Goal: Obtain resource: Download file/media

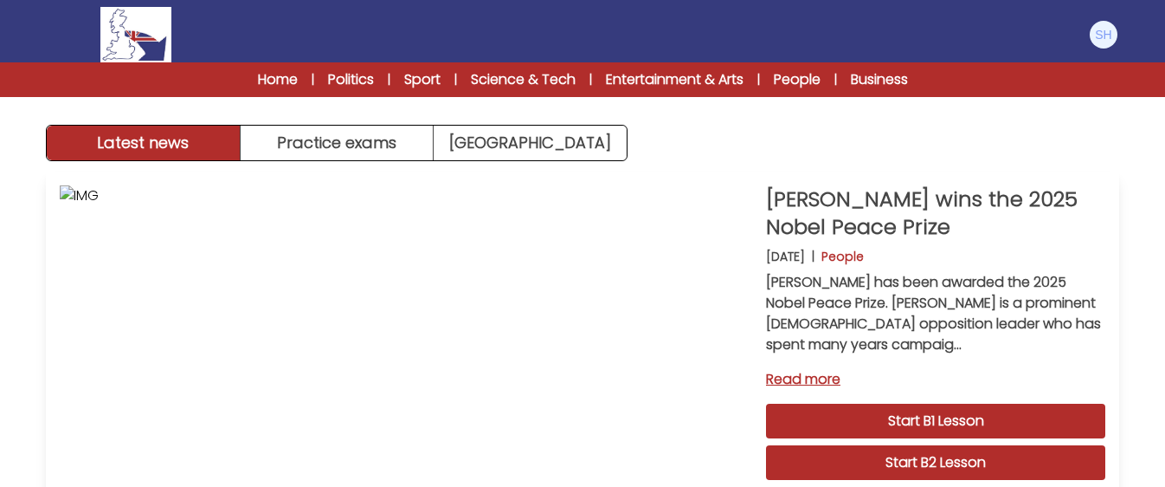
click at [1098, 369] on link "Read more" at bounding box center [935, 379] width 339 height 21
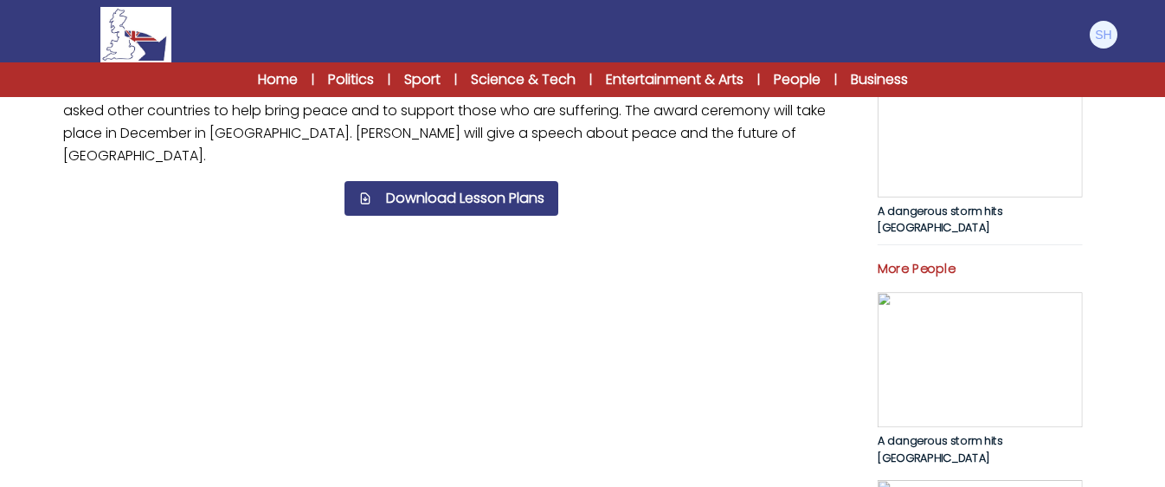
scroll to position [623, 0]
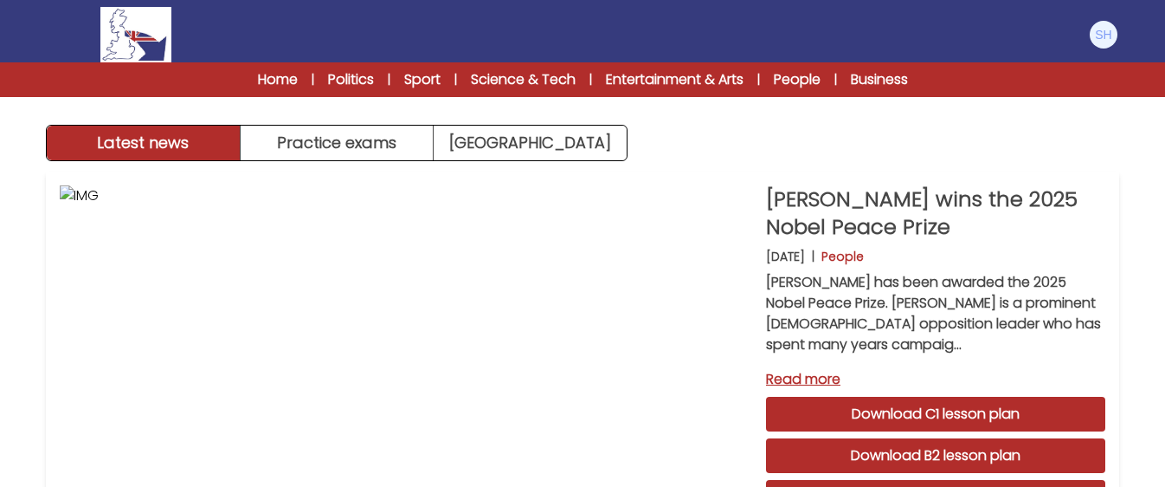
click at [1066, 145] on div "Latest news Practice exams Exam Centre" at bounding box center [583, 80] width 1108 height 161
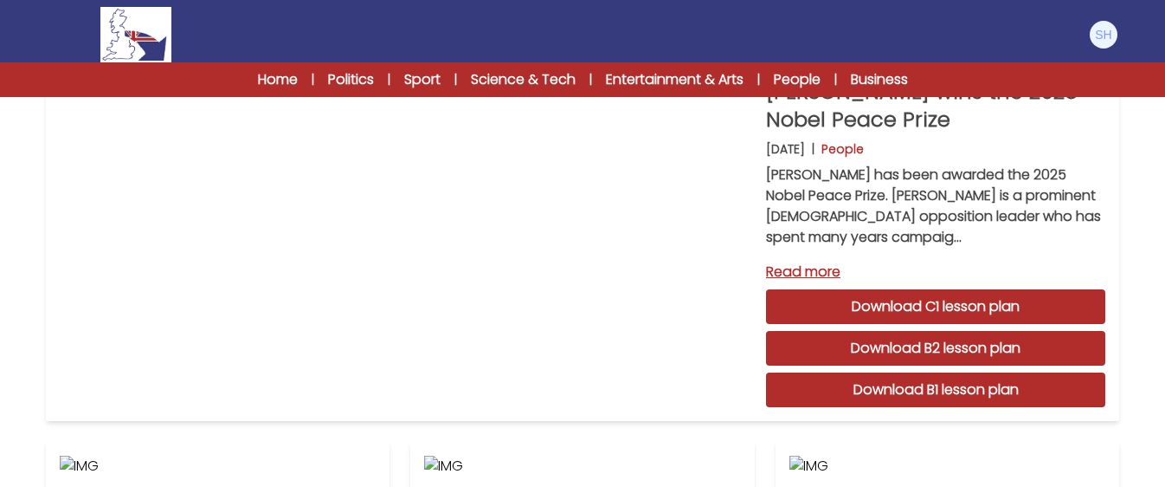
scroll to position [104, 0]
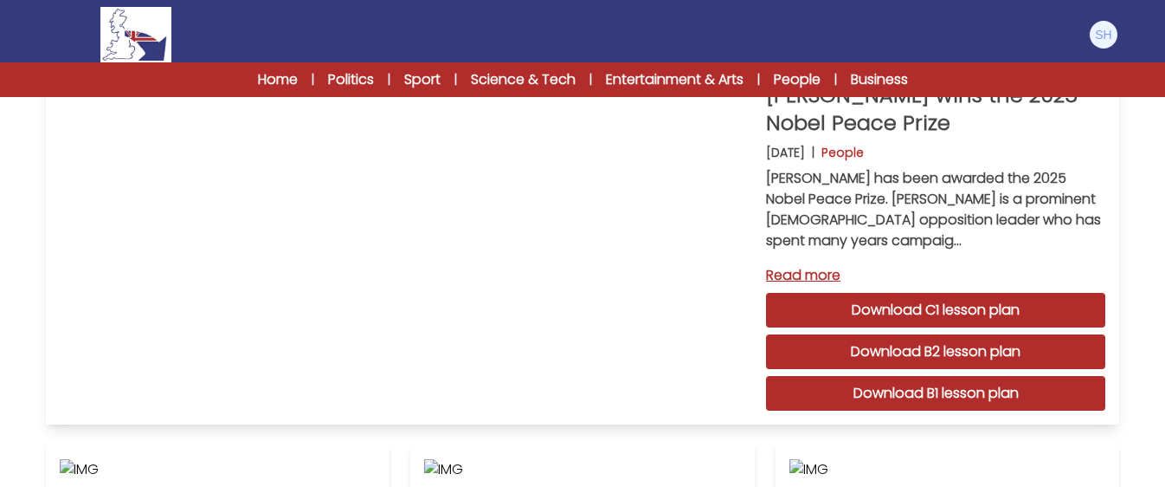
click at [945, 307] on link "Download C1 lesson plan" at bounding box center [935, 310] width 339 height 35
click at [963, 390] on link "Download B1 lesson plan" at bounding box center [935, 393] width 339 height 35
click at [275, 77] on link "Home" at bounding box center [278, 79] width 40 height 21
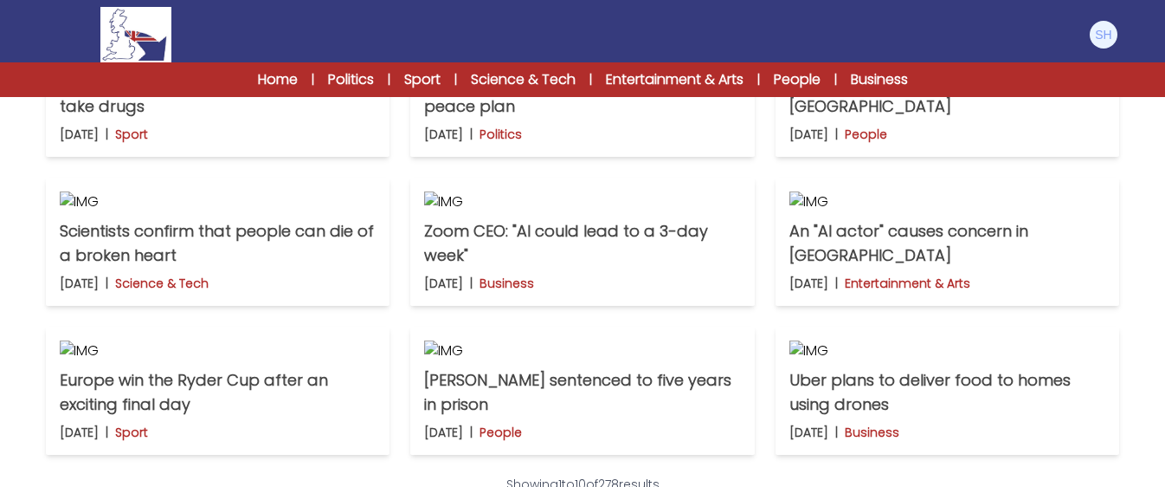
scroll to position [554, 0]
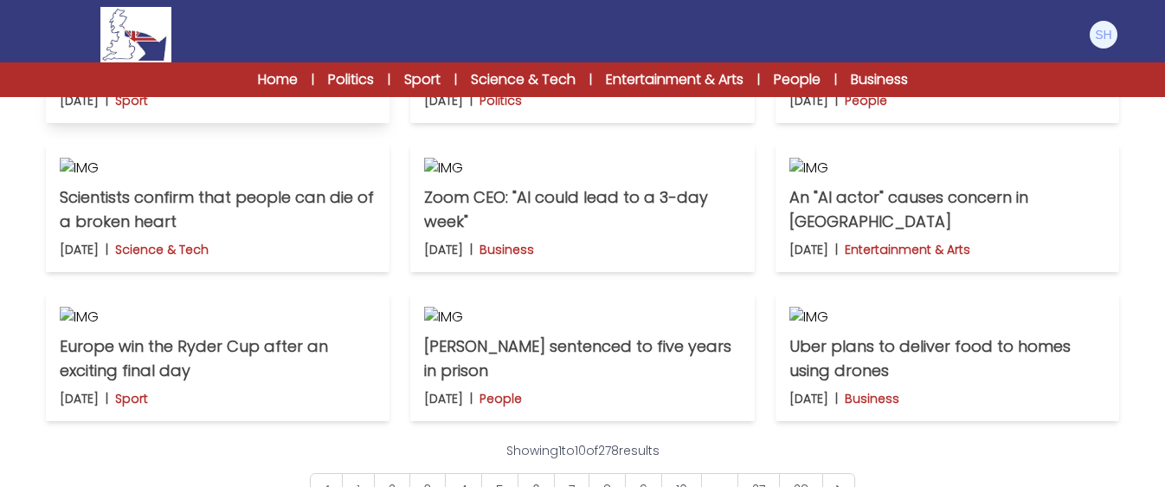
click at [208, 29] on img at bounding box center [218, 19] width 316 height 21
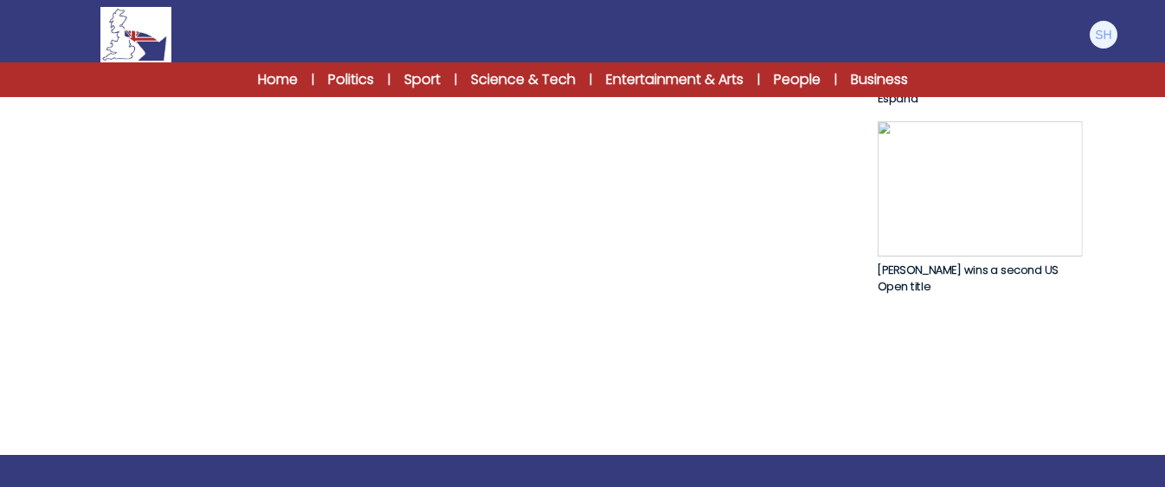
scroll to position [1177, 0]
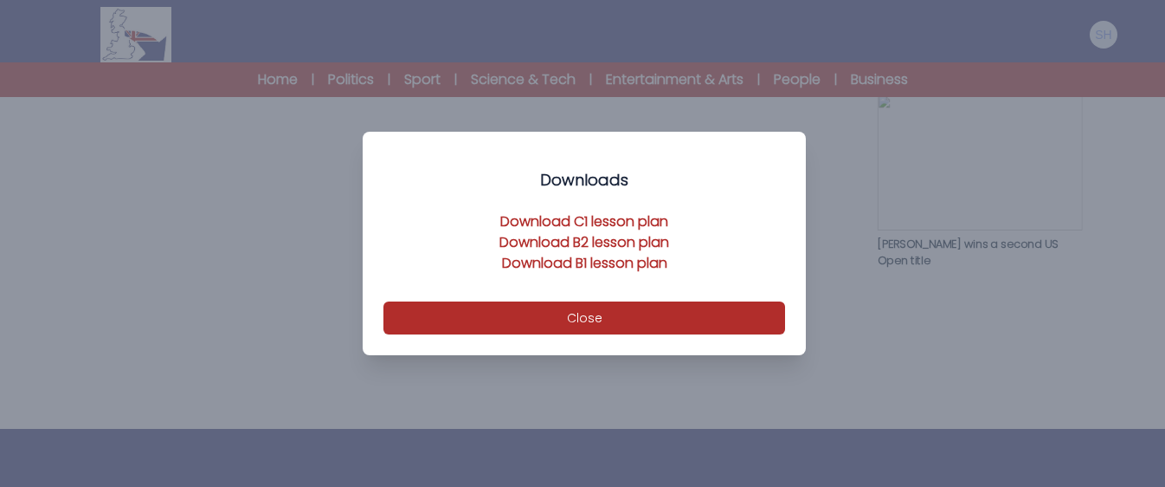
click at [580, 220] on link "Download C1 lesson plan" at bounding box center [584, 221] width 168 height 20
click at [589, 262] on link "Download B1 lesson plan" at bounding box center [584, 263] width 165 height 20
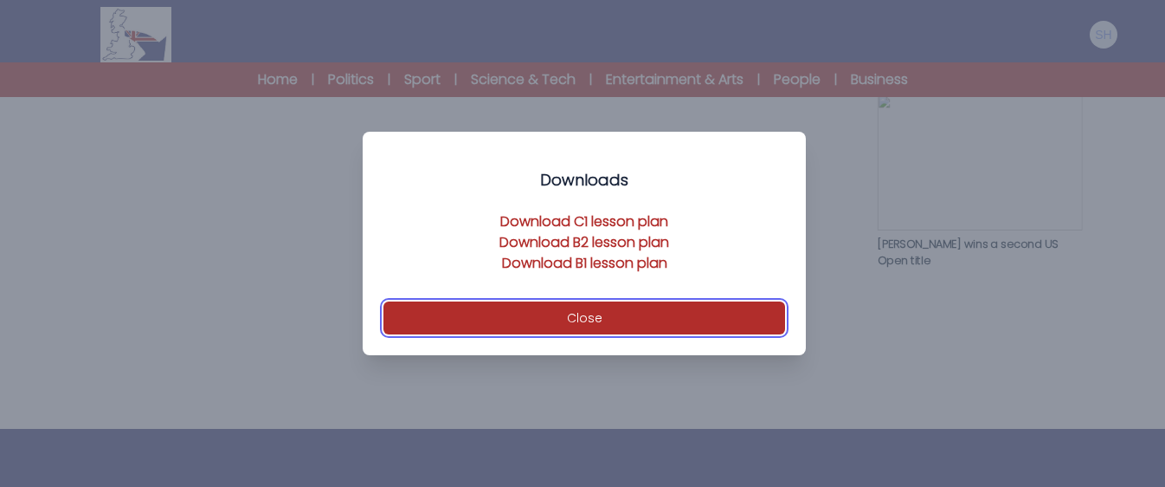
click at [586, 313] on button "Close" at bounding box center [585, 317] width 402 height 33
